Goal: Task Accomplishment & Management: Manage account settings

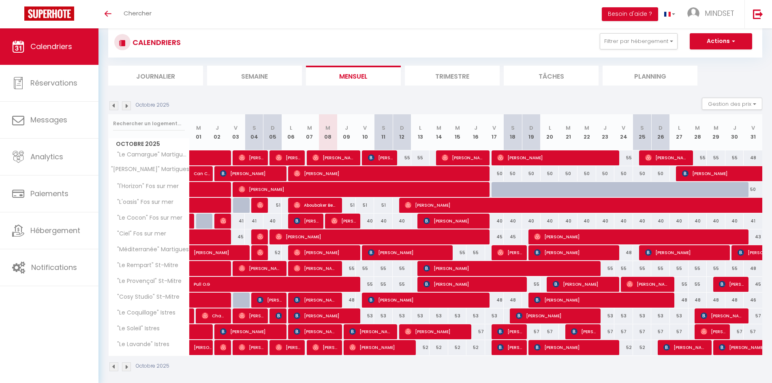
scroll to position [28, 0]
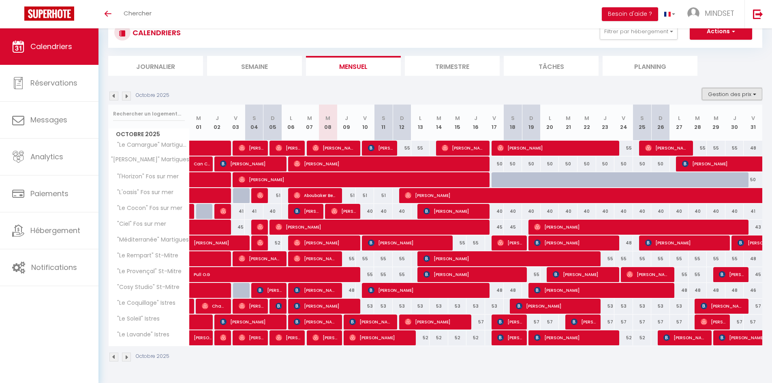
click at [741, 98] on button "Gestion des prix" at bounding box center [732, 94] width 60 height 12
click at [693, 118] on input "Nb Nuits minimum" at bounding box center [725, 119] width 73 height 8
checkbox input "true"
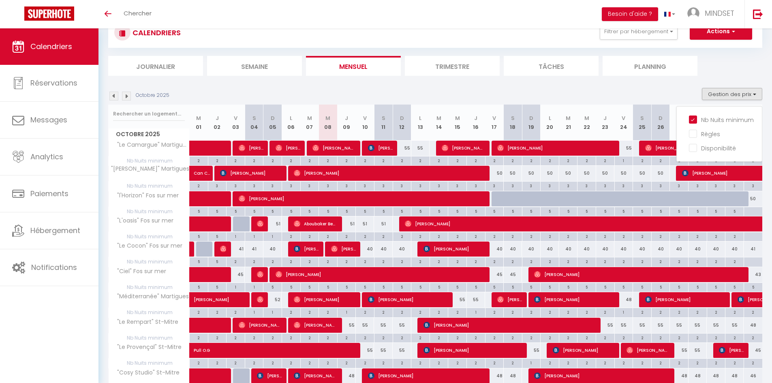
click at [349, 235] on div "2" at bounding box center [347, 236] width 18 height 8
type input "2"
type input "Jeu 09 Octobre 2025"
type input "Ven 10 Octobre 2025"
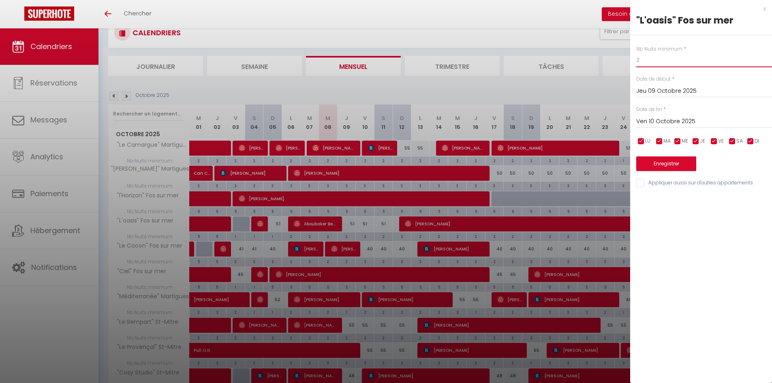
click at [667, 58] on input "2" at bounding box center [704, 60] width 136 height 15
type input "1"
click at [686, 161] on button "Enregistrer" at bounding box center [666, 163] width 60 height 15
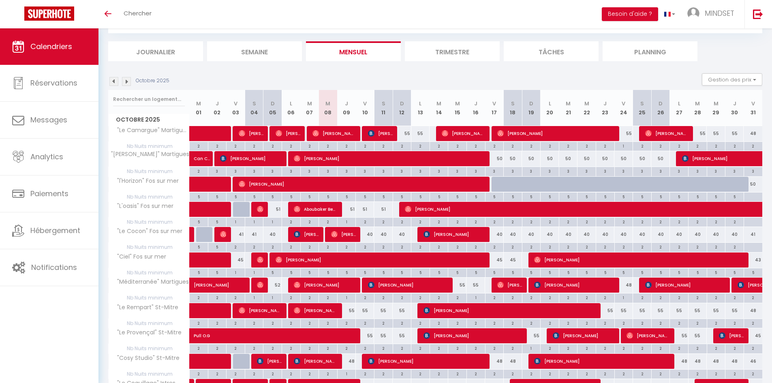
scroll to position [81, 0]
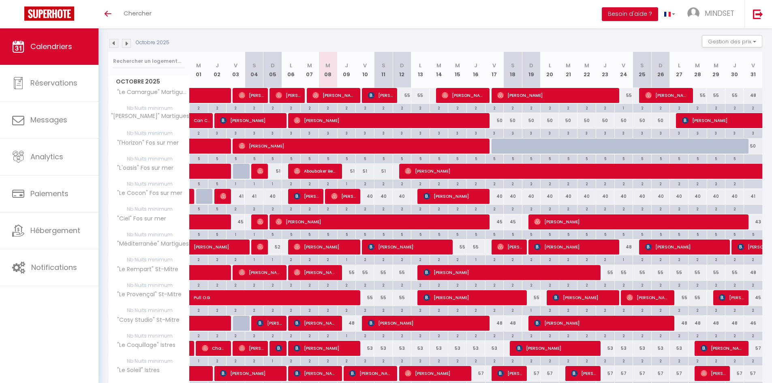
click at [493, 233] on div "5" at bounding box center [494, 234] width 18 height 8
type input "5"
type input "Ven 17 Octobre 2025"
type input "Sam 18 Octobre 2025"
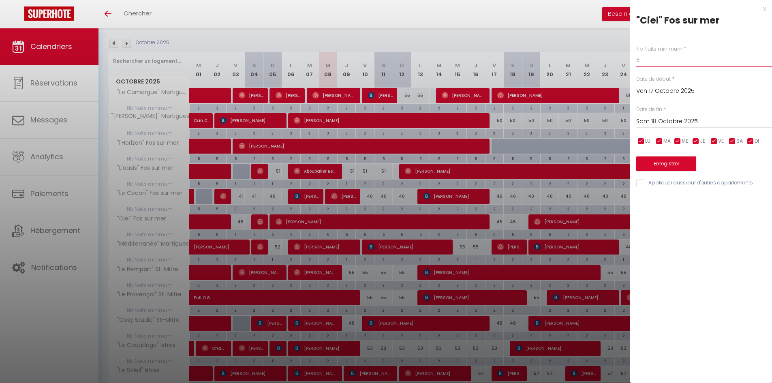
click at [665, 63] on input "5" at bounding box center [704, 60] width 136 height 15
type input "2"
click at [666, 159] on button "Enregistrer" at bounding box center [666, 163] width 60 height 15
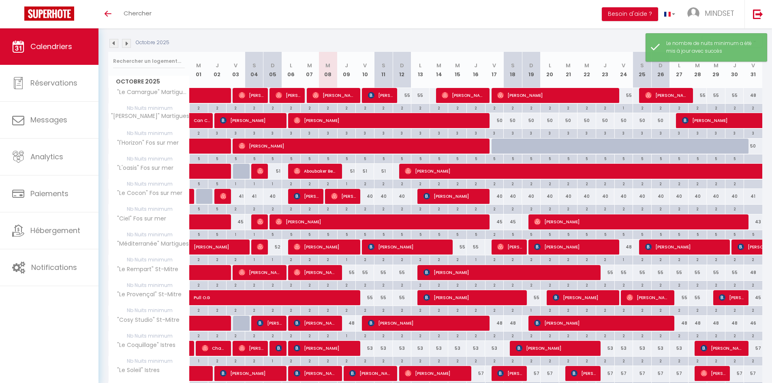
click at [513, 235] on div "5" at bounding box center [513, 234] width 18 height 8
type input "5"
type input "Sam 18 Octobre 2025"
type input "Dim 19 Octobre 2025"
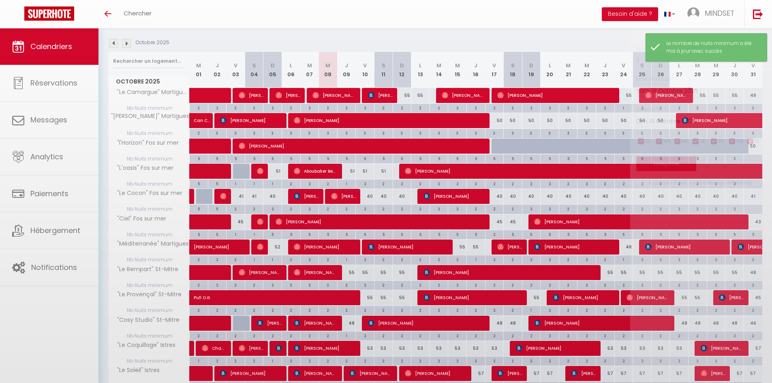
click at [513, 235] on div at bounding box center [386, 191] width 772 height 383
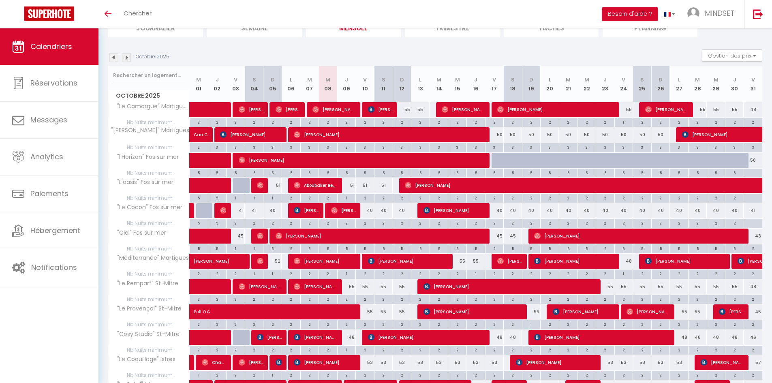
scroll to position [122, 0]
